Goal: Navigation & Orientation: Find specific page/section

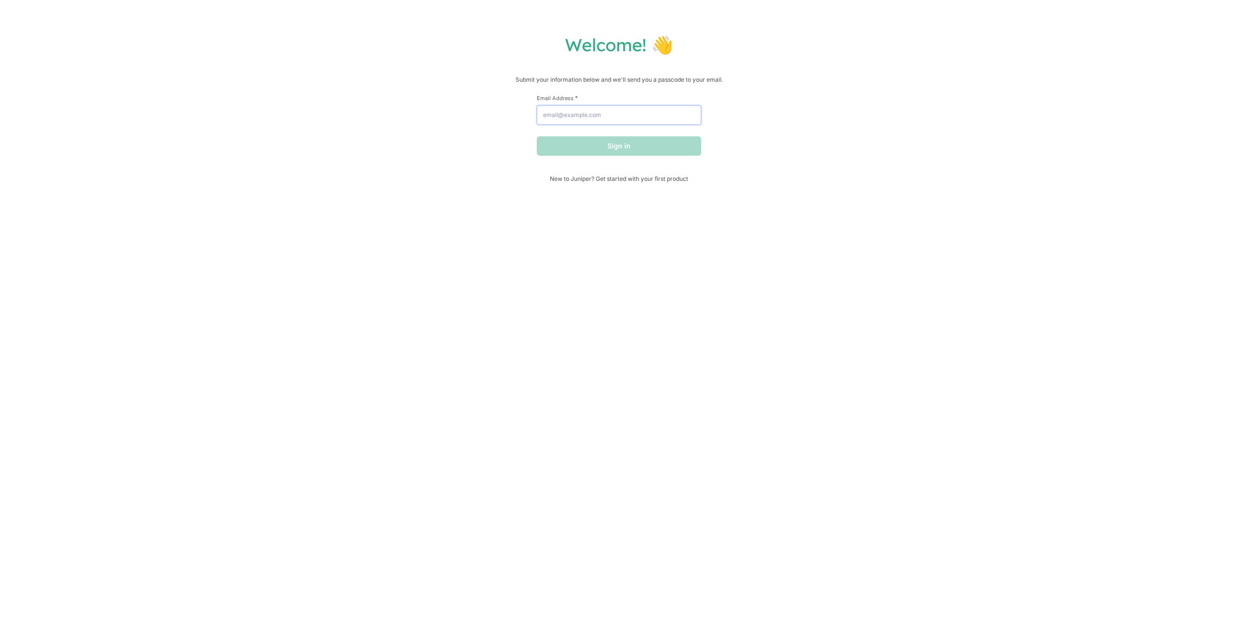
click at [587, 118] on input "Email Address *" at bounding box center [619, 114] width 164 height 19
type input "[EMAIL_ADDRESS][DOMAIN_NAME]"
click at [615, 149] on button "Sign in" at bounding box center [619, 145] width 164 height 19
click at [556, 114] on input "text" at bounding box center [619, 107] width 164 height 19
paste input "267828"
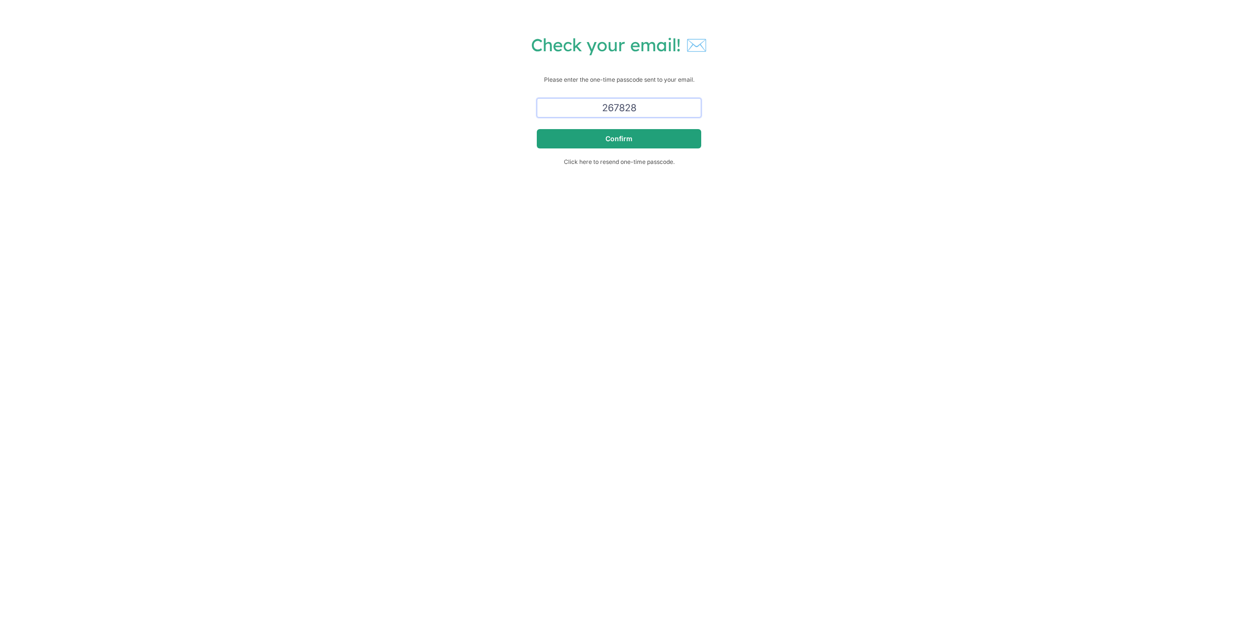
type input "267828"
click at [633, 138] on button "Confirm" at bounding box center [619, 138] width 164 height 19
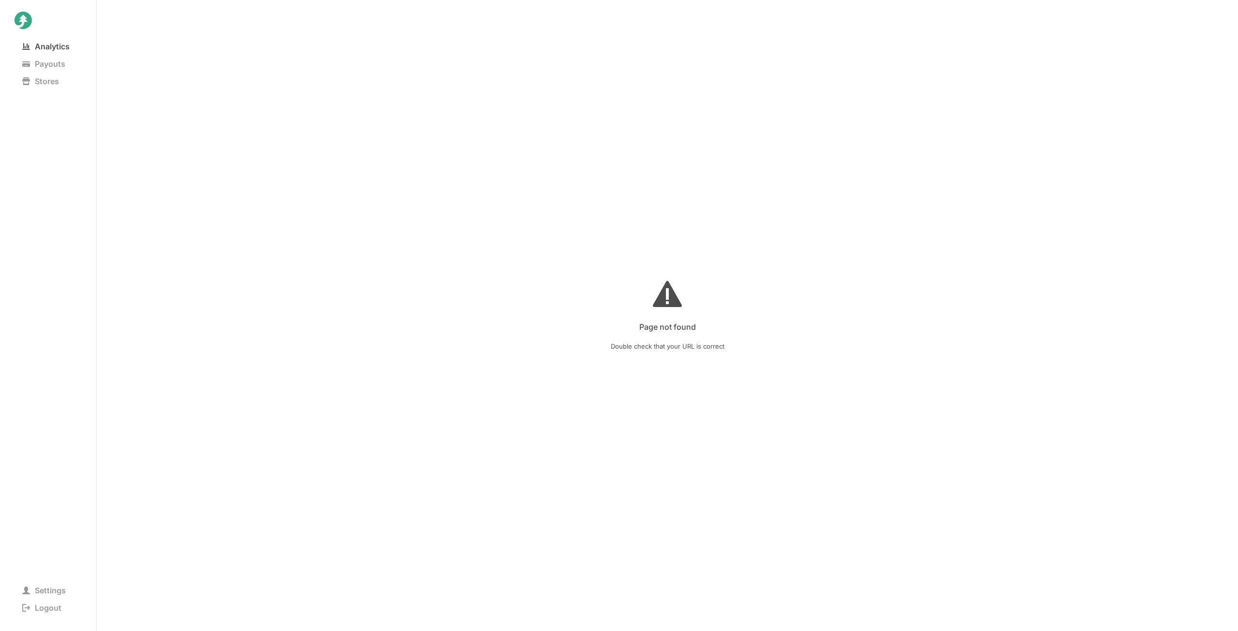
click at [51, 48] on span "Analytics" at bounding box center [46, 47] width 63 height 14
